Goal: Task Accomplishment & Management: Manage account settings

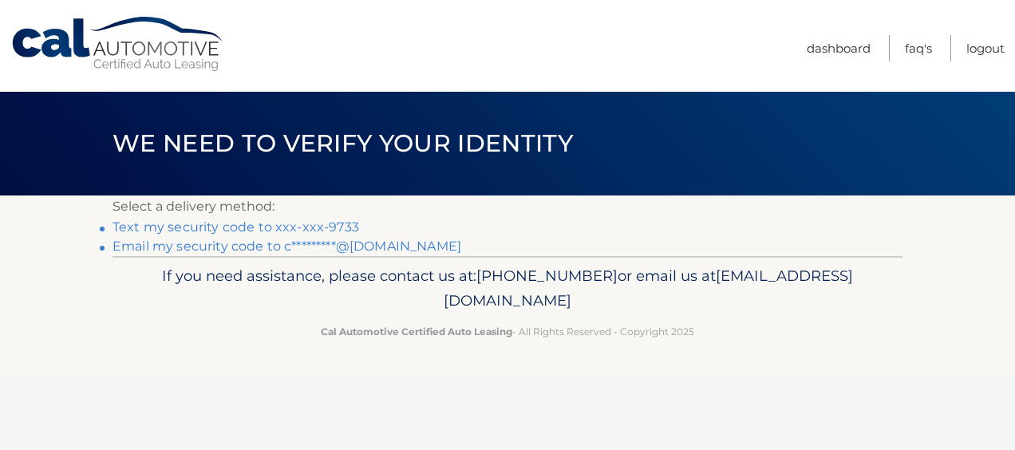
click at [286, 223] on link "Text my security code to xxx-xxx-9733" at bounding box center [236, 226] width 247 height 15
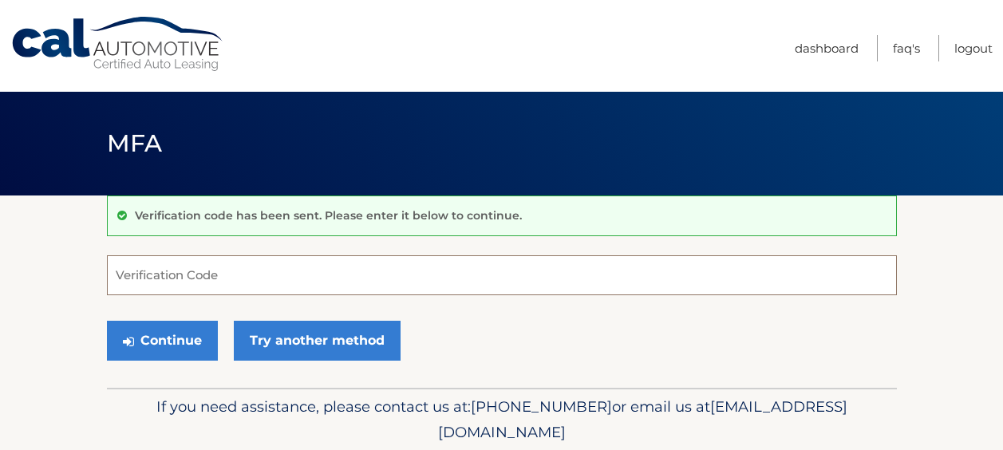
click at [408, 269] on input "Verification Code" at bounding box center [502, 275] width 790 height 40
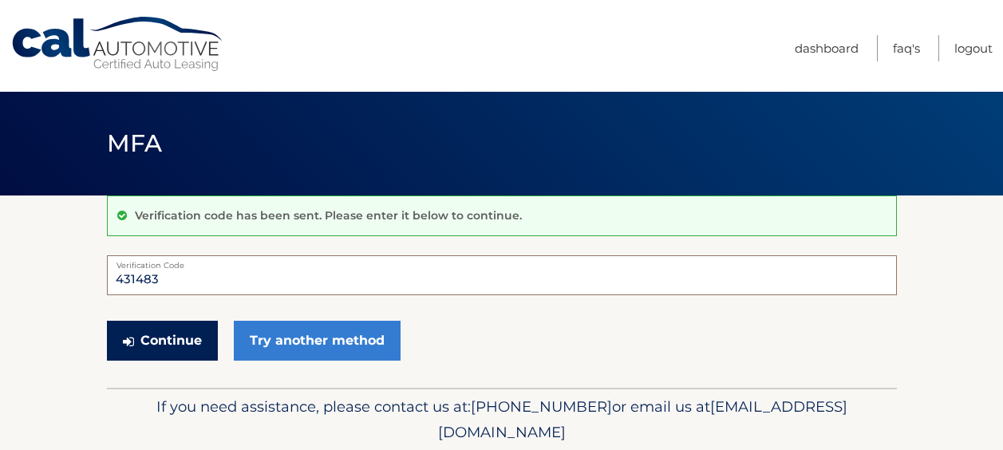
type input "431483"
click at [181, 342] on button "Continue" at bounding box center [162, 341] width 111 height 40
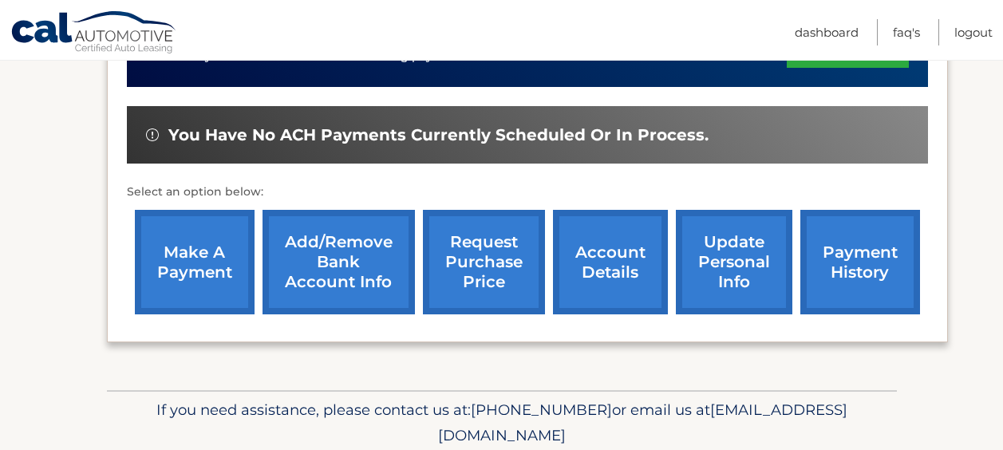
scroll to position [484, 0]
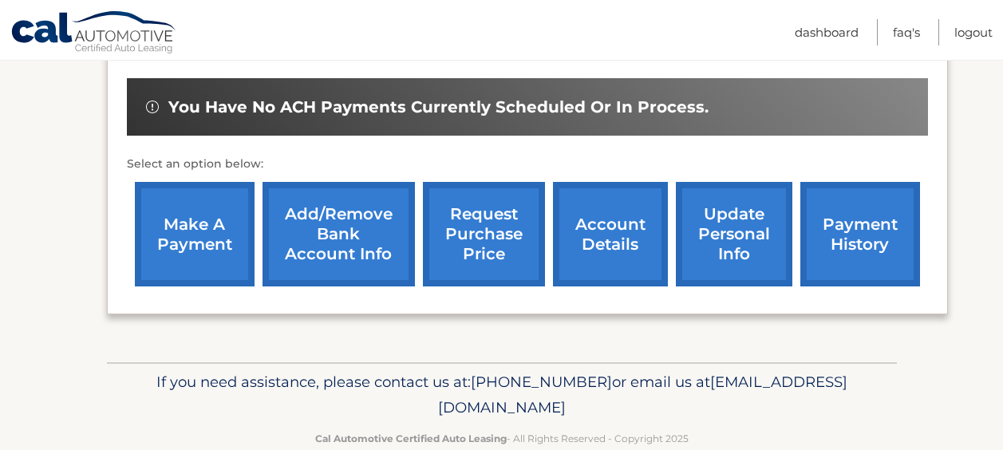
click at [864, 256] on link "payment history" at bounding box center [860, 234] width 120 height 105
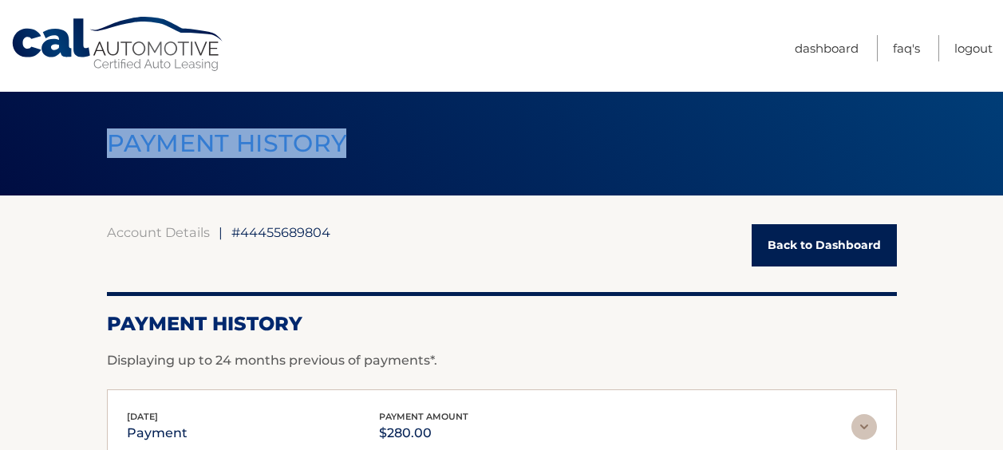
drag, startPoint x: 1000, startPoint y: 85, endPoint x: 998, endPoint y: 172, distance: 86.2
click at [998, 172] on div "Cal Automotive Menu Dashboard FAQ's Logout |" at bounding box center [501, 225] width 1003 height 450
click at [808, 249] on link "Back to Dashboard" at bounding box center [824, 245] width 145 height 42
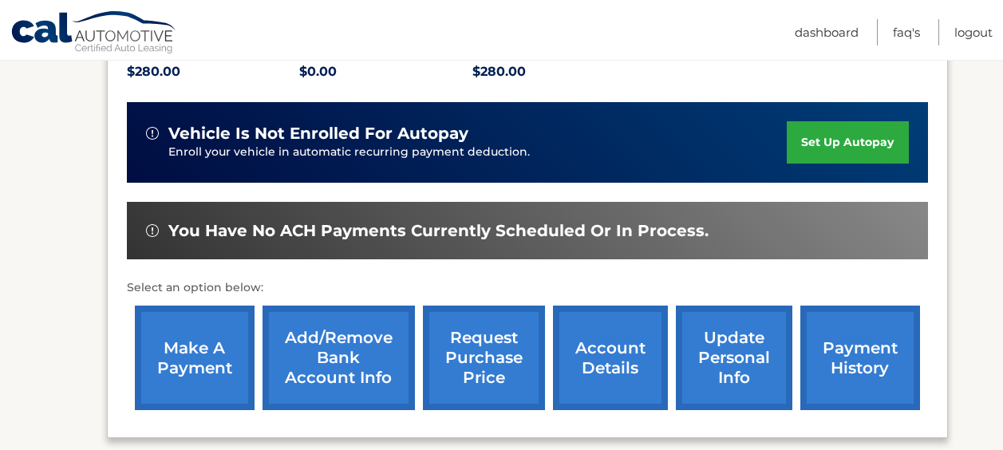
scroll to position [386, 0]
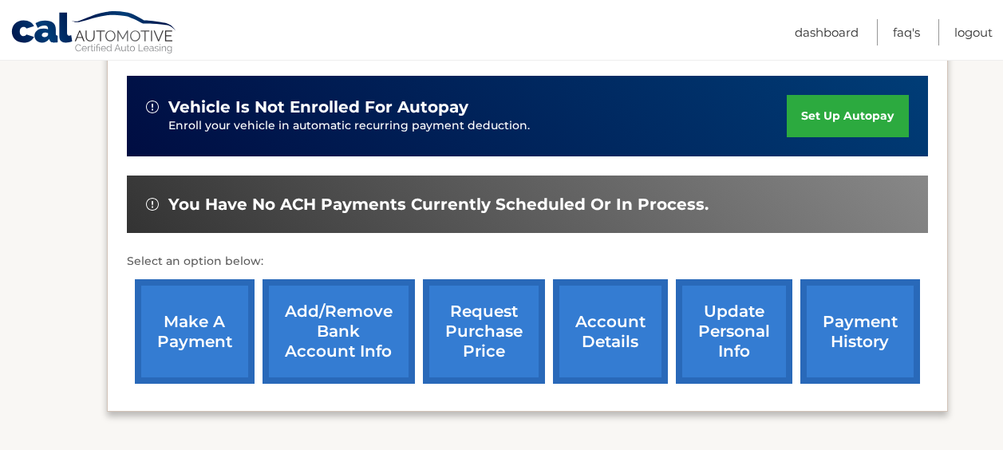
click at [583, 323] on link "account details" at bounding box center [610, 331] width 115 height 105
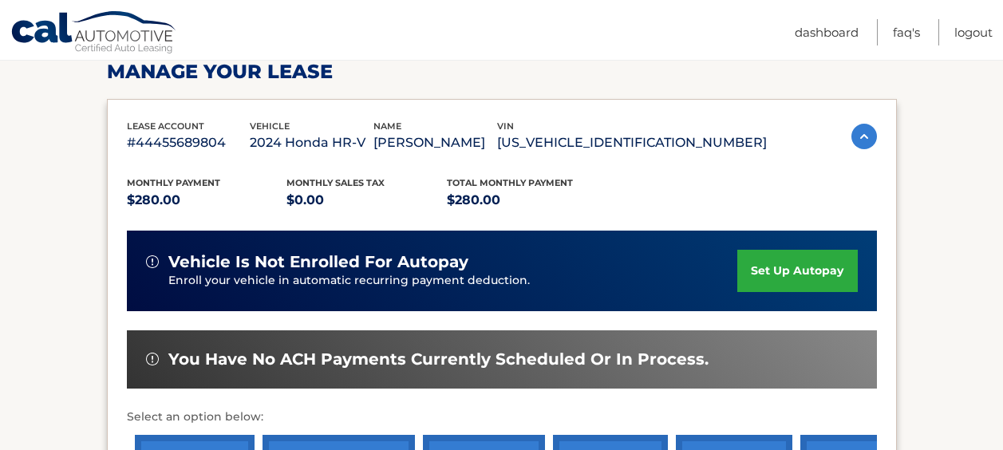
scroll to position [326, 0]
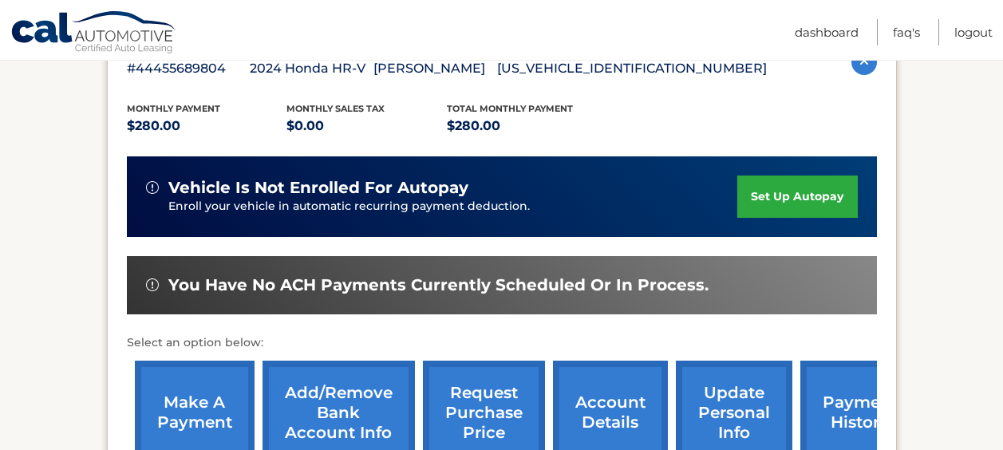
drag, startPoint x: 996, startPoint y: 125, endPoint x: 999, endPoint y: 93, distance: 32.1
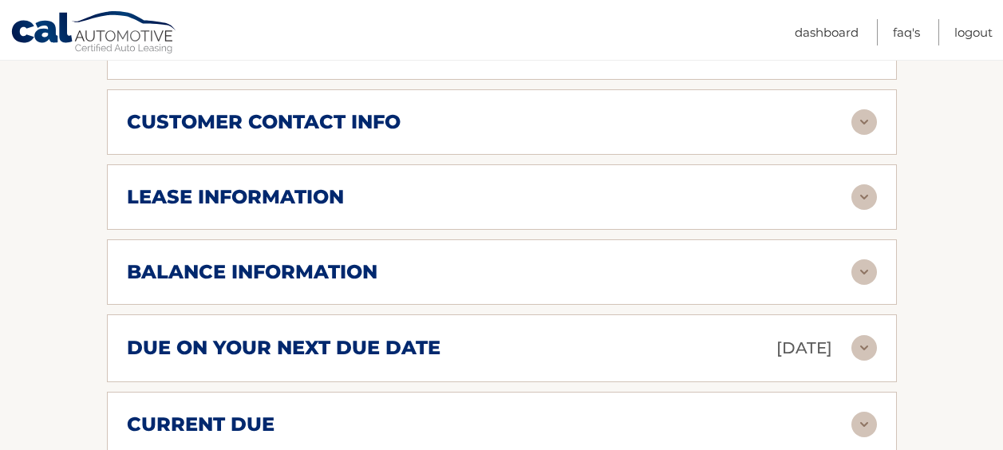
scroll to position [868, 0]
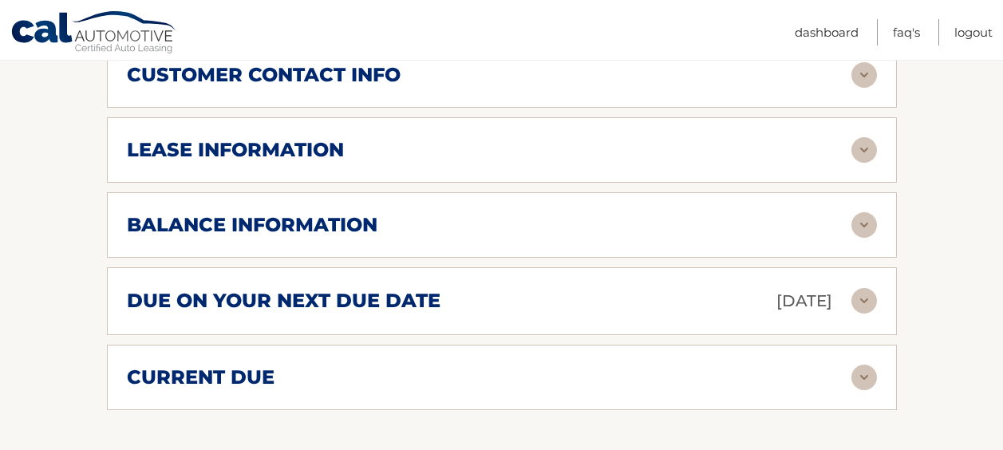
click at [869, 305] on img at bounding box center [865, 301] width 26 height 26
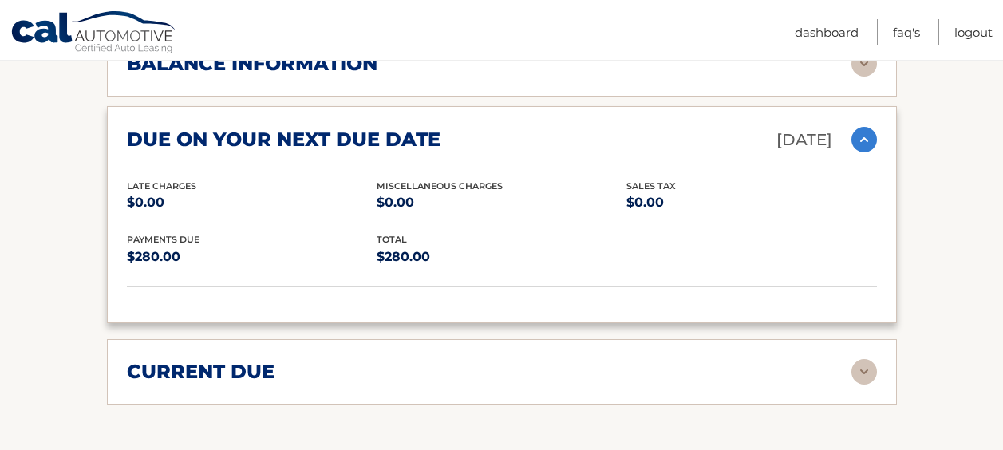
scroll to position [1022, 0]
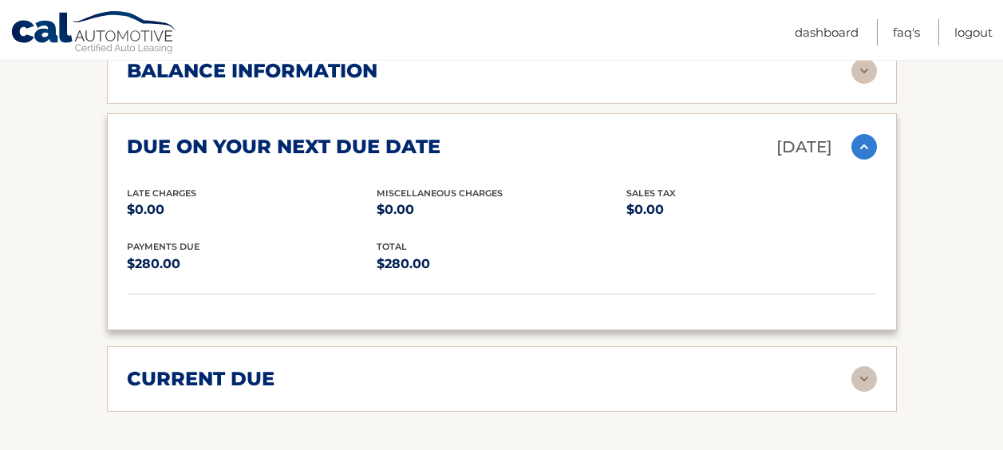
click at [864, 384] on img at bounding box center [865, 379] width 26 height 26
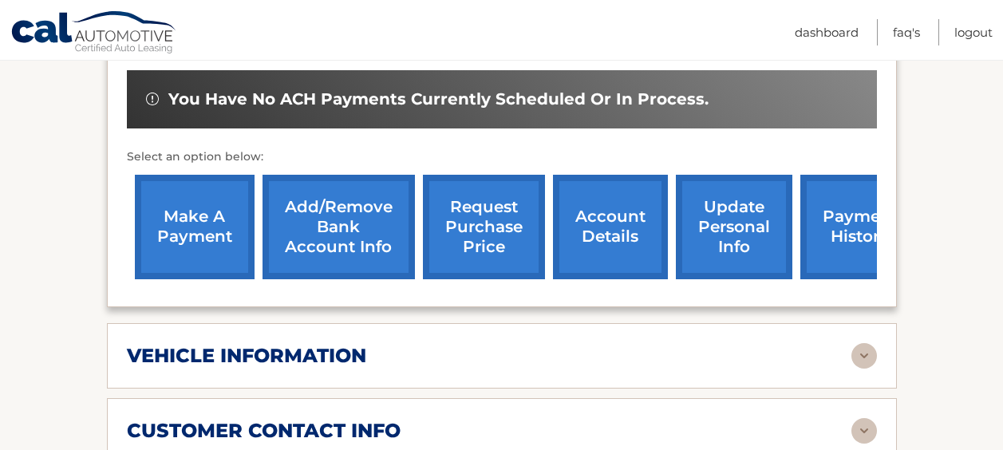
scroll to position [473, 0]
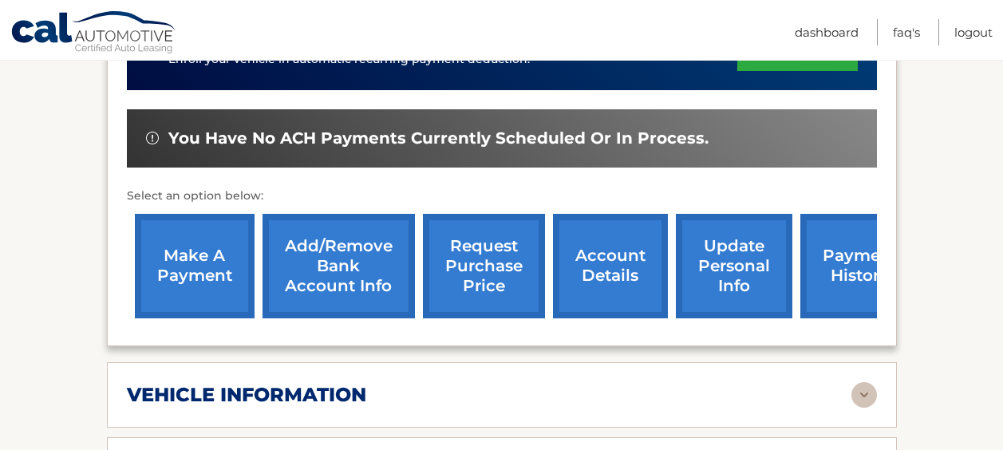
click at [481, 279] on link "request purchase price" at bounding box center [484, 266] width 122 height 105
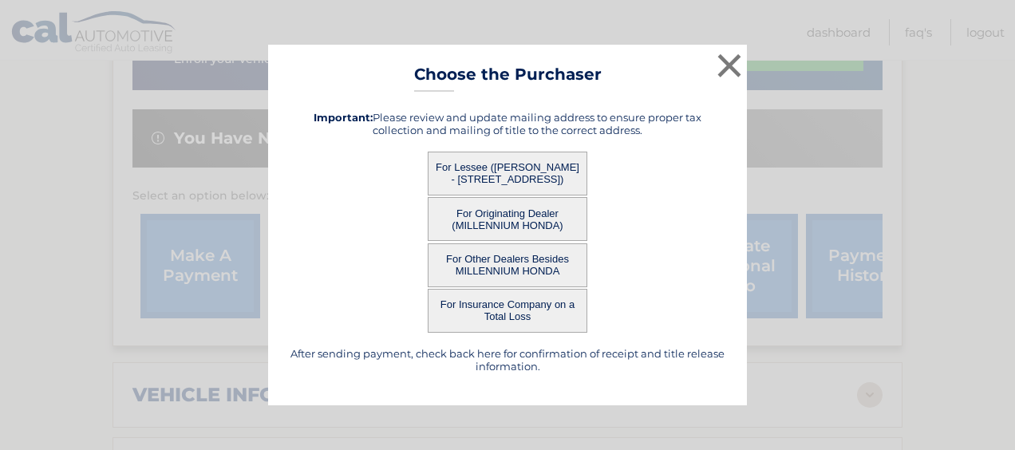
click at [514, 168] on button "For Lessee (ANTHONY D'AURIA - 51 GRANGE ST, , FRANKLIN SQUARE, NY 11010)" at bounding box center [508, 174] width 160 height 44
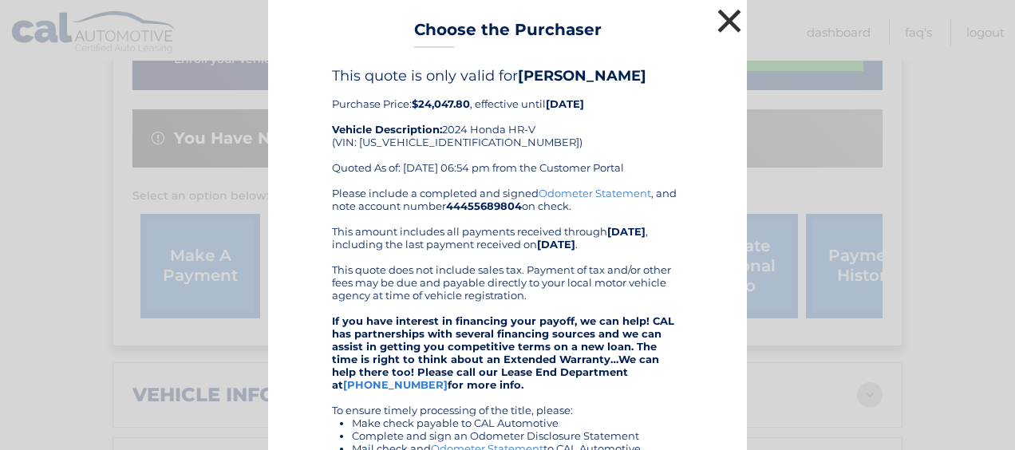
click at [725, 26] on button "×" at bounding box center [729, 21] width 32 height 32
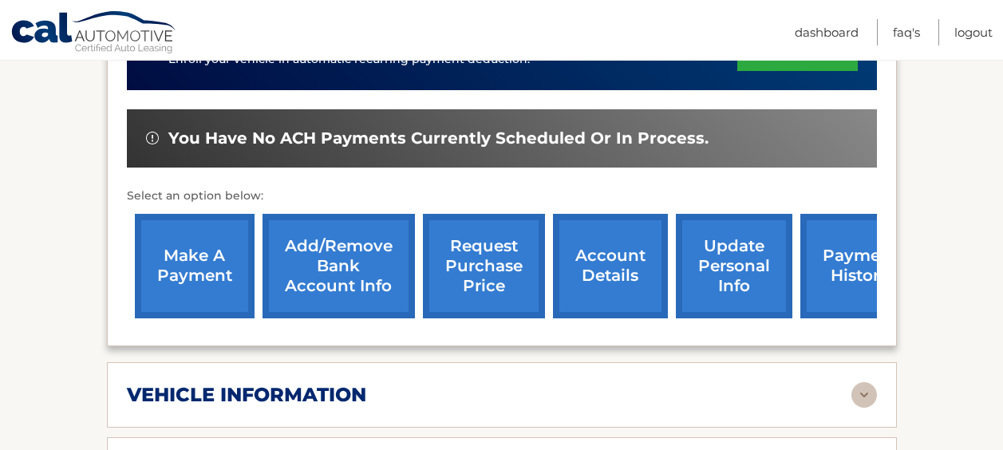
click at [616, 259] on link "account details" at bounding box center [610, 266] width 115 height 105
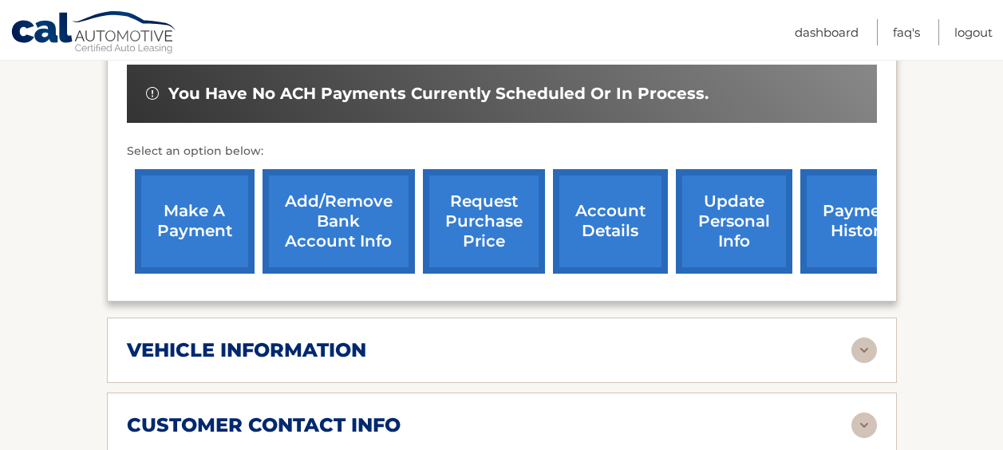
scroll to position [595, 0]
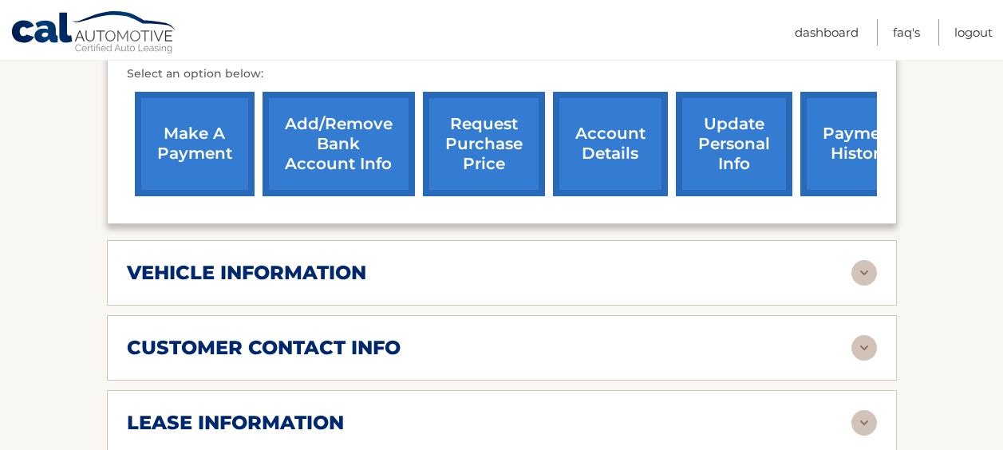
click at [863, 272] on img at bounding box center [865, 273] width 26 height 26
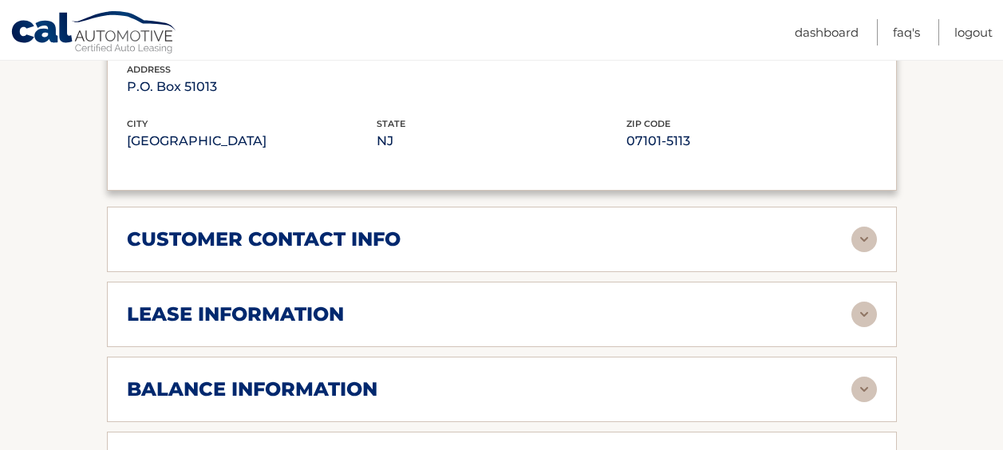
scroll to position [1121, 0]
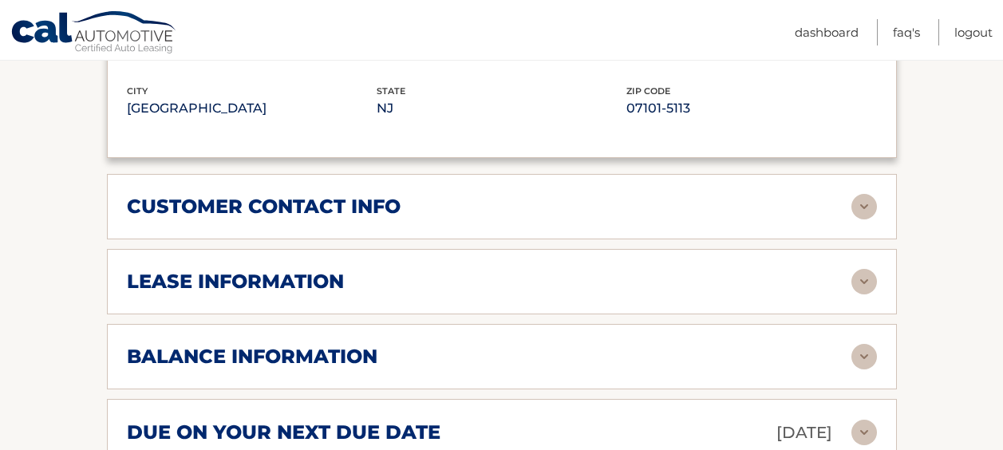
click at [863, 285] on img at bounding box center [865, 282] width 26 height 26
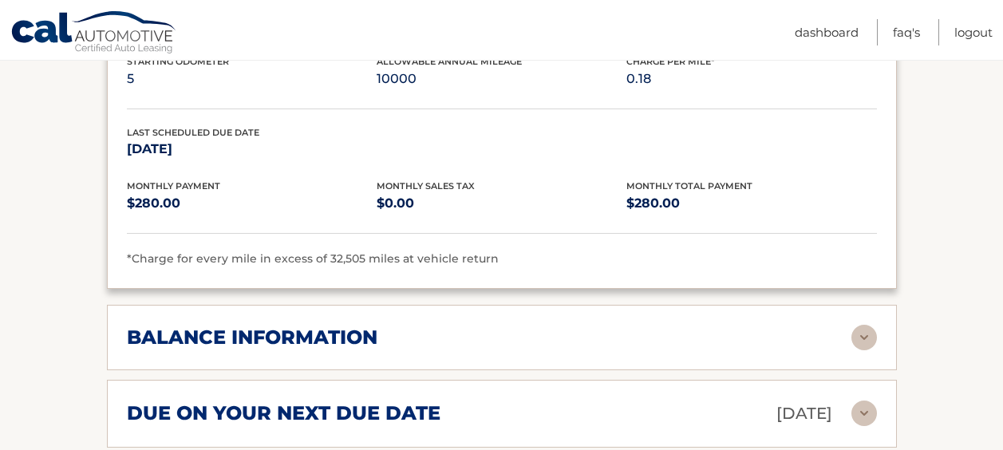
scroll to position [1472, 0]
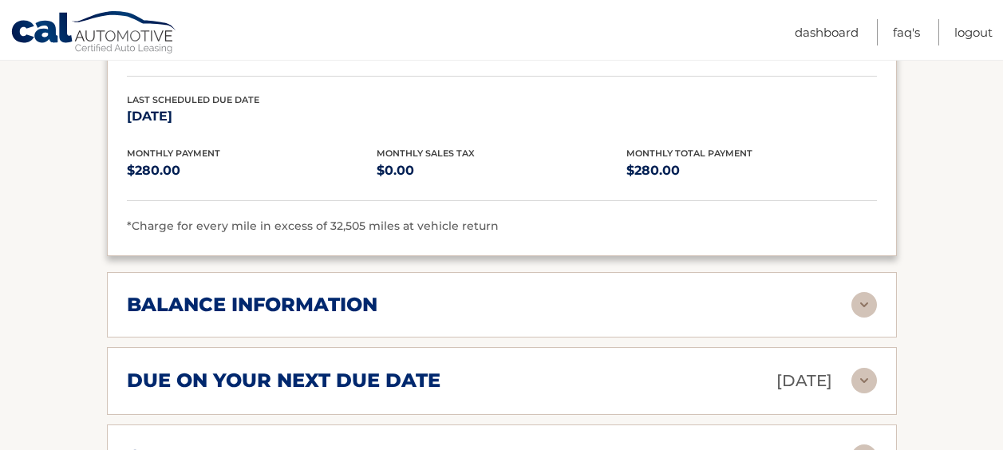
click at [858, 306] on img at bounding box center [865, 305] width 26 height 26
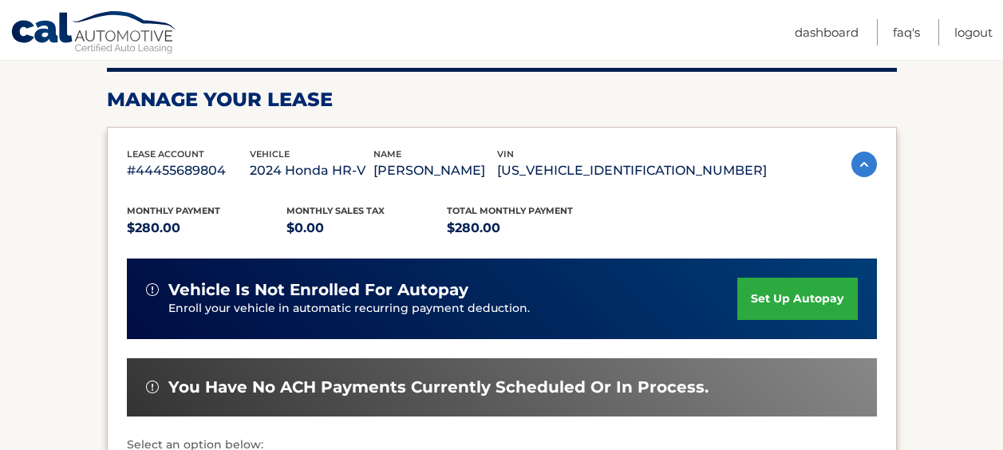
scroll to position [0, 0]
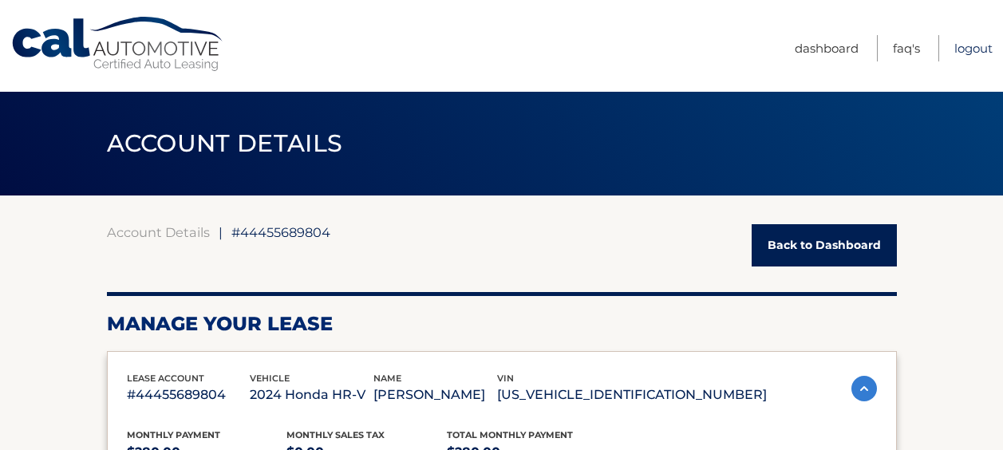
click at [986, 57] on link "Logout" at bounding box center [973, 48] width 38 height 26
